Goal: Navigation & Orientation: Find specific page/section

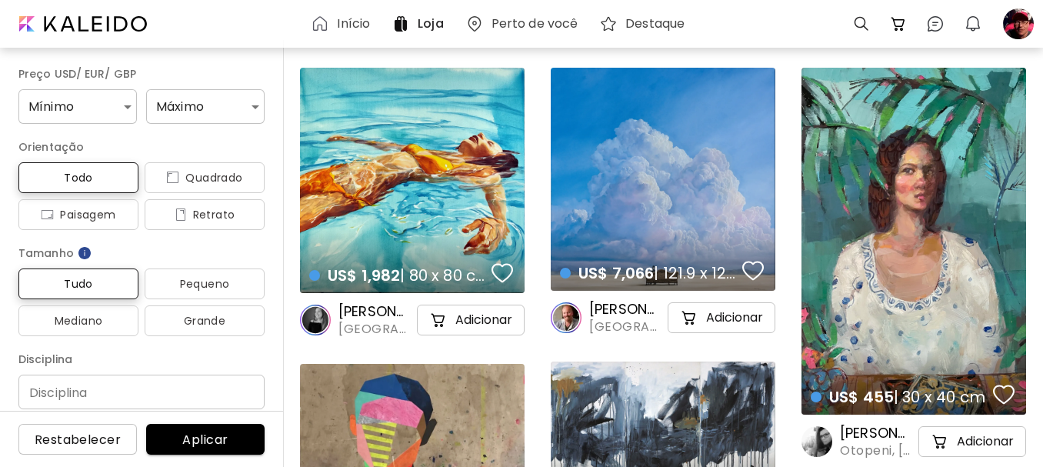
click at [344, 20] on h6 "Início" at bounding box center [353, 24] width 33 height 12
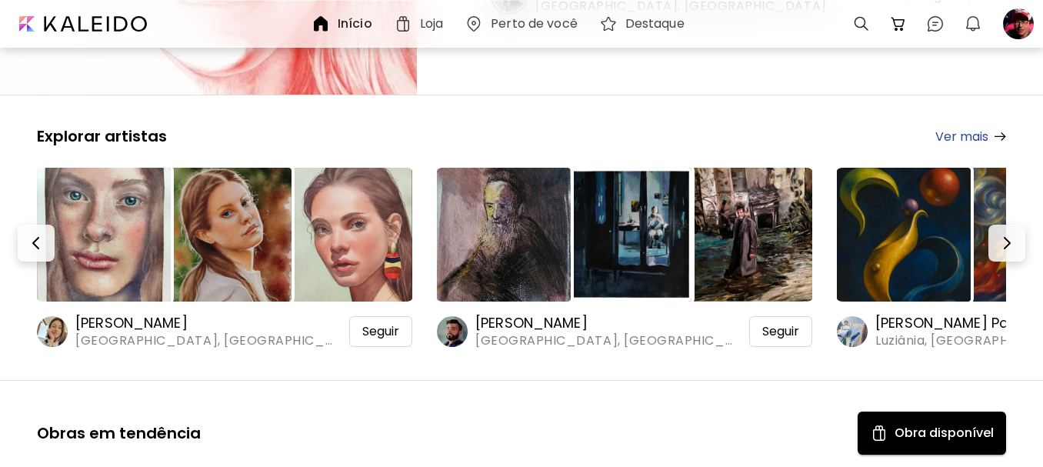
scroll to position [231, 0]
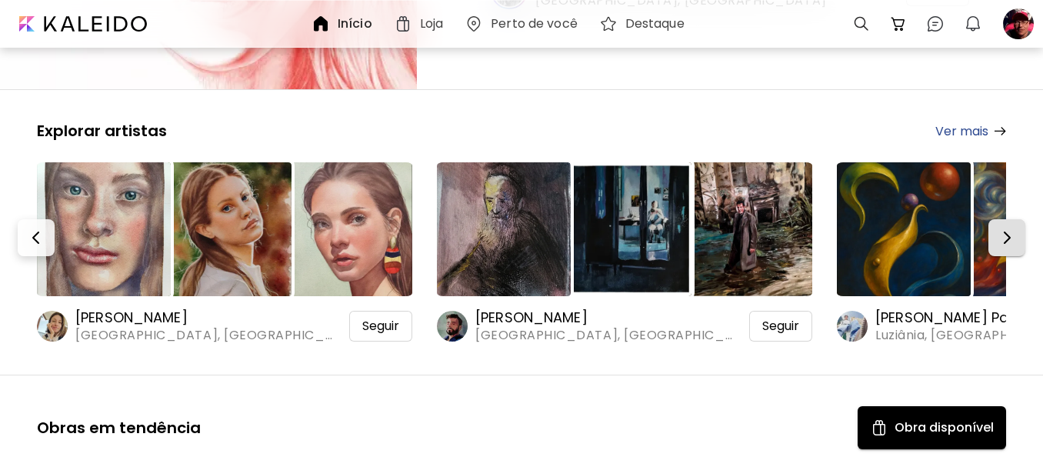
click at [1014, 238] on img "button" at bounding box center [1006, 237] width 18 height 18
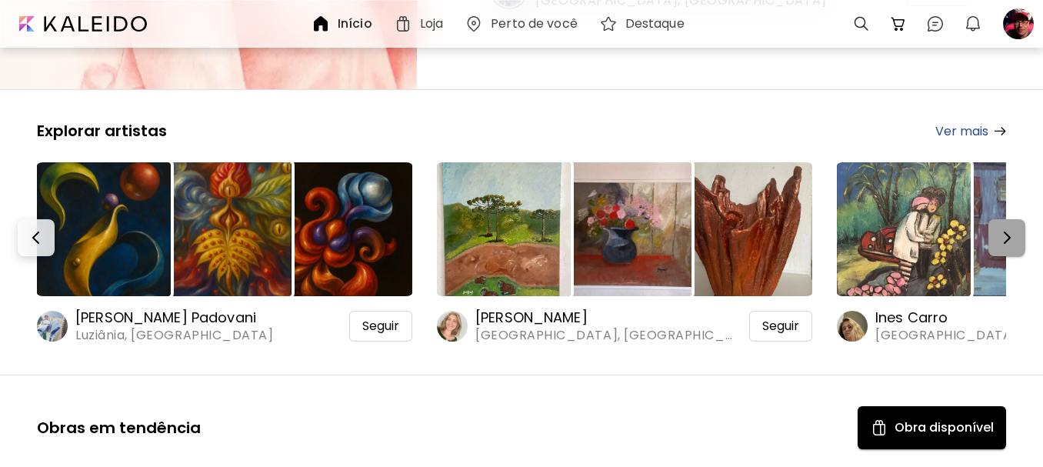
click at [1013, 230] on img "button" at bounding box center [1006, 237] width 18 height 18
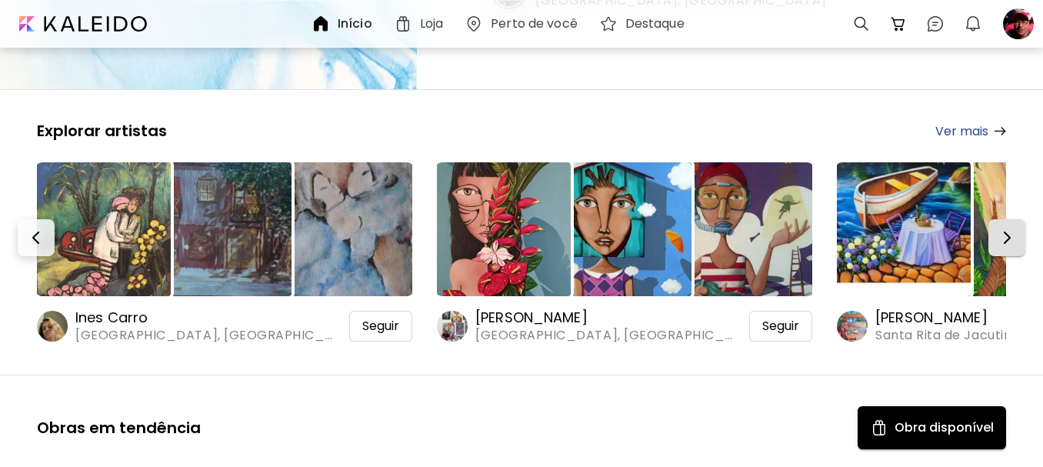
click at [1006, 236] on img "button" at bounding box center [1006, 237] width 18 height 18
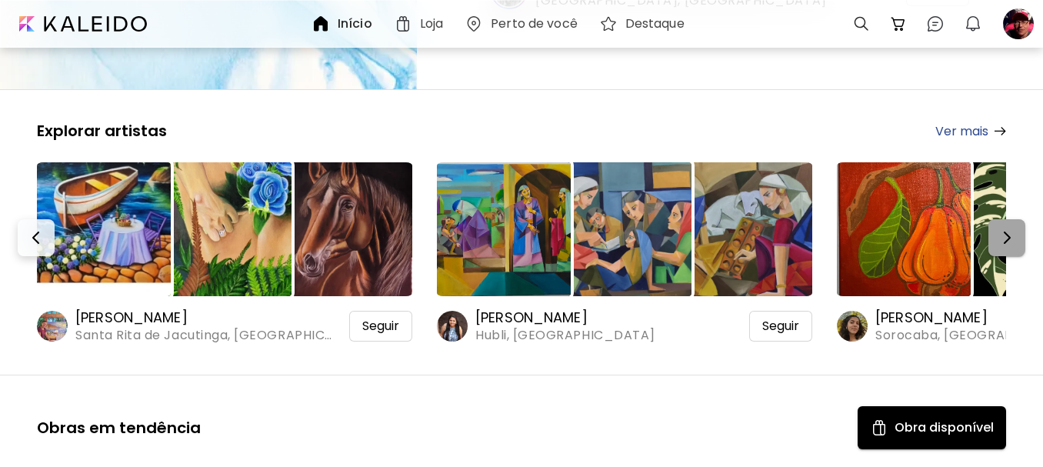
click at [1006, 236] on img "button" at bounding box center [1006, 237] width 18 height 18
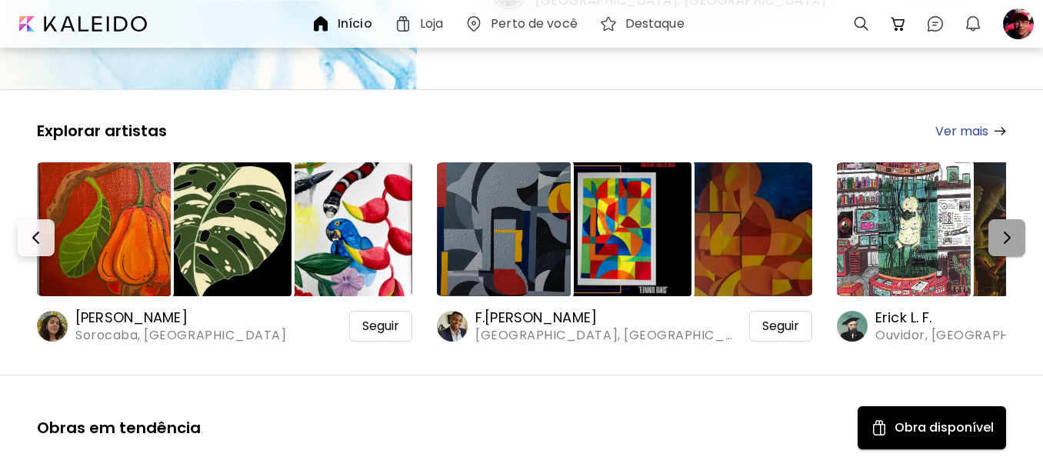
click at [1013, 248] on button "button" at bounding box center [1006, 237] width 37 height 37
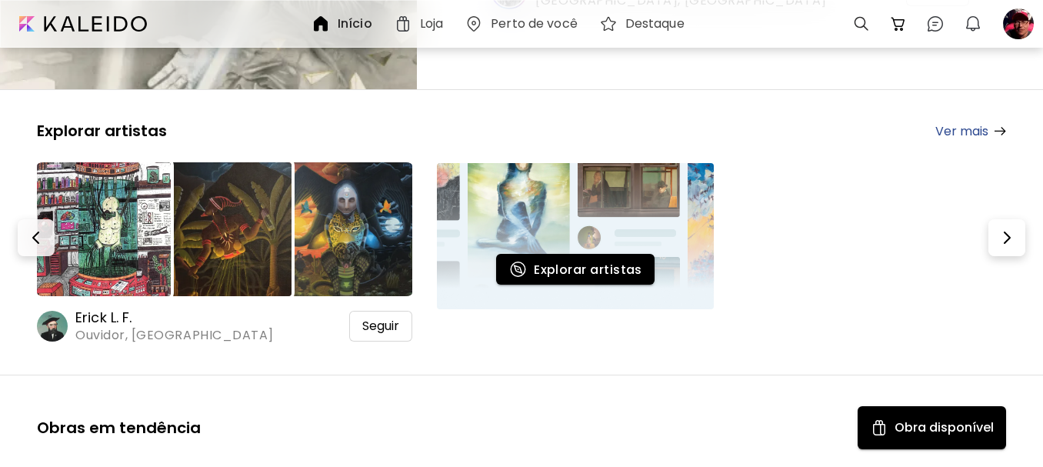
click at [609, 272] on span "Explorar artistas" at bounding box center [575, 269] width 134 height 18
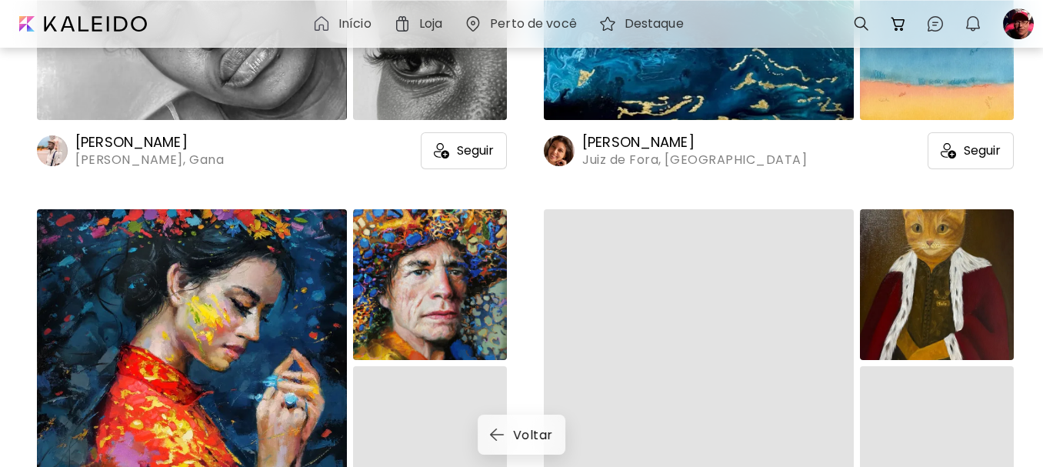
scroll to position [15531, 0]
